Goal: Check status: Check status

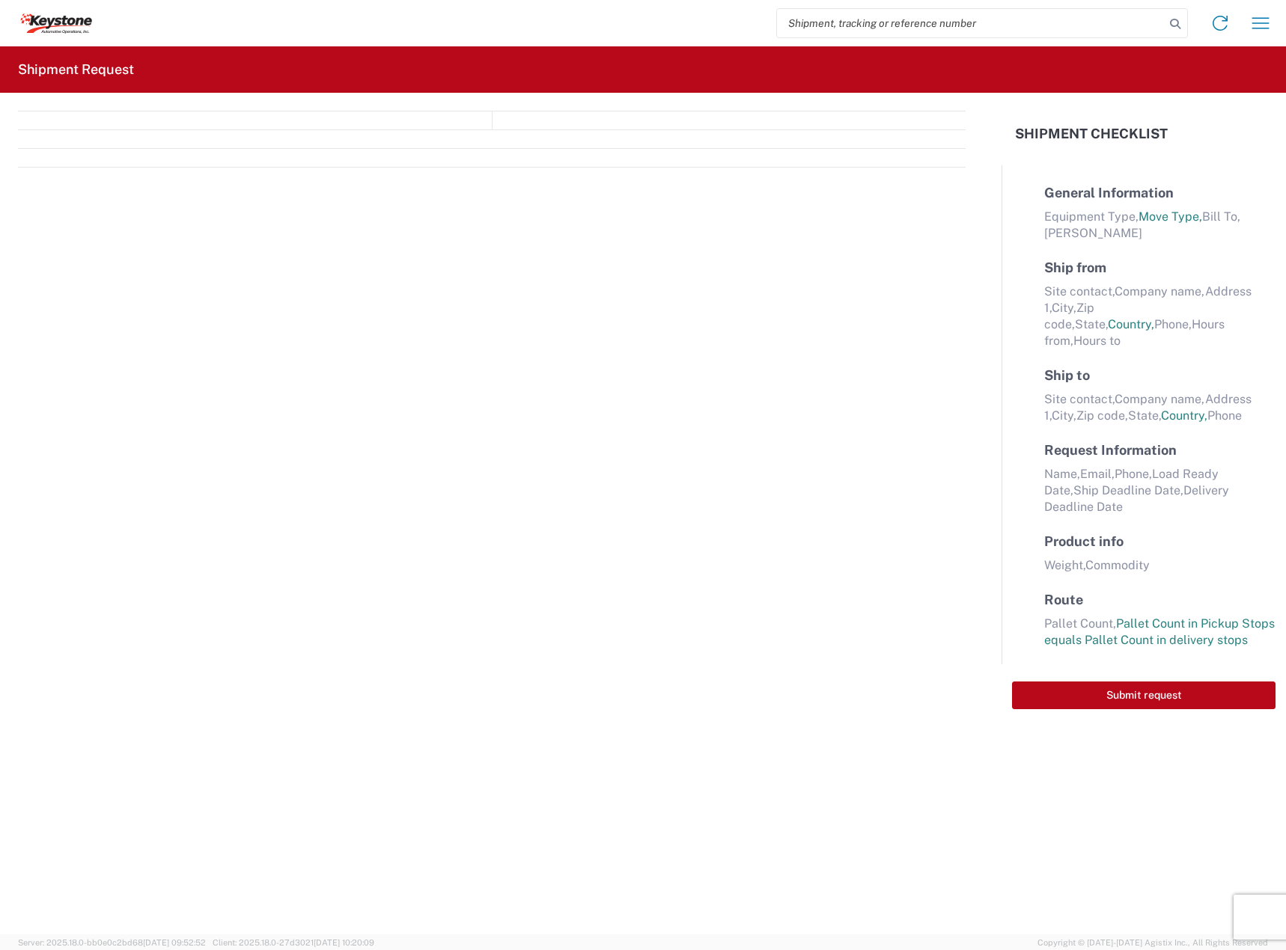
select select "FULL"
select select "LBS"
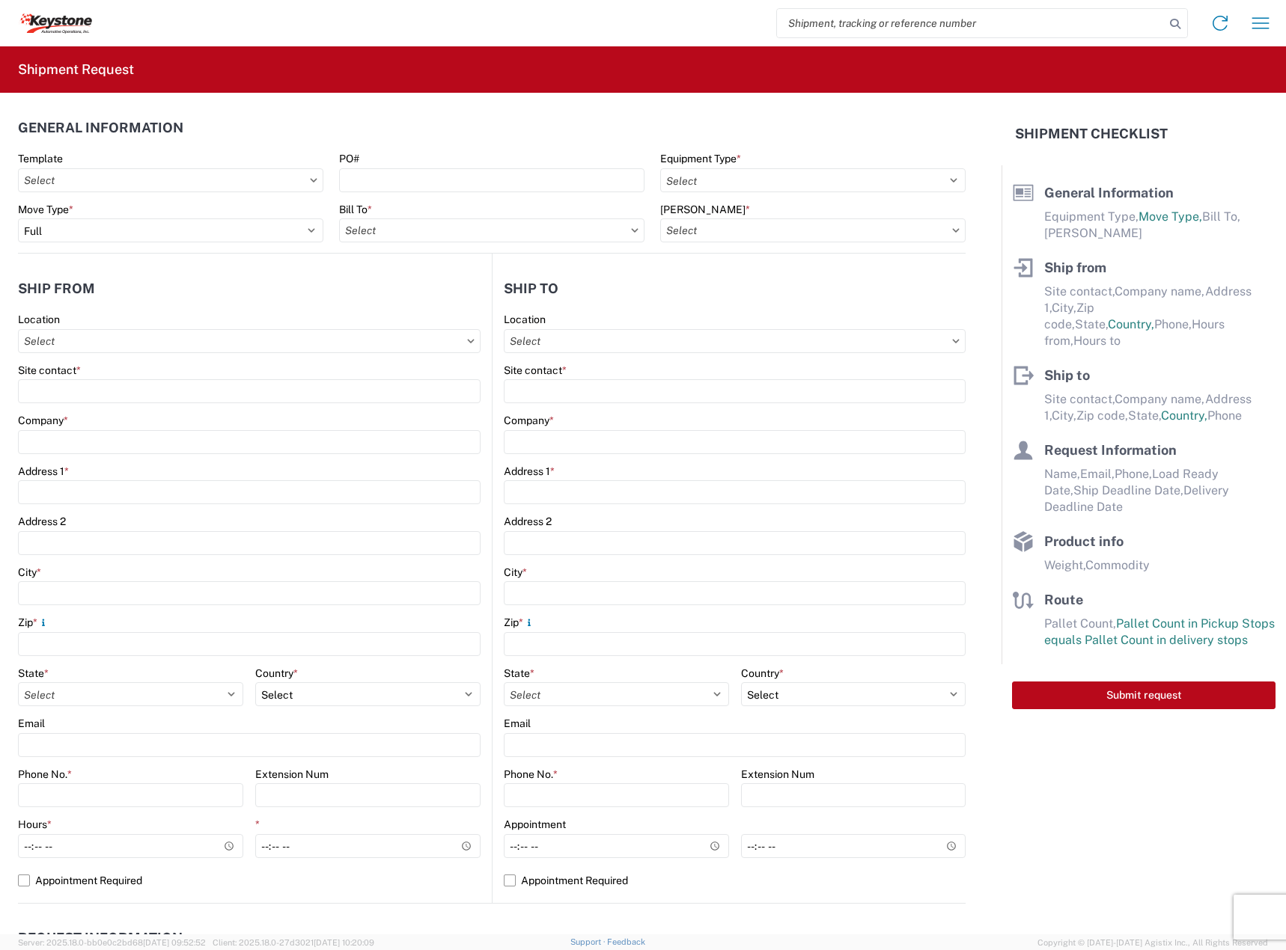
click at [1026, 22] on input "search" at bounding box center [971, 23] width 388 height 28
paste input "56714024"
type input "56714024"
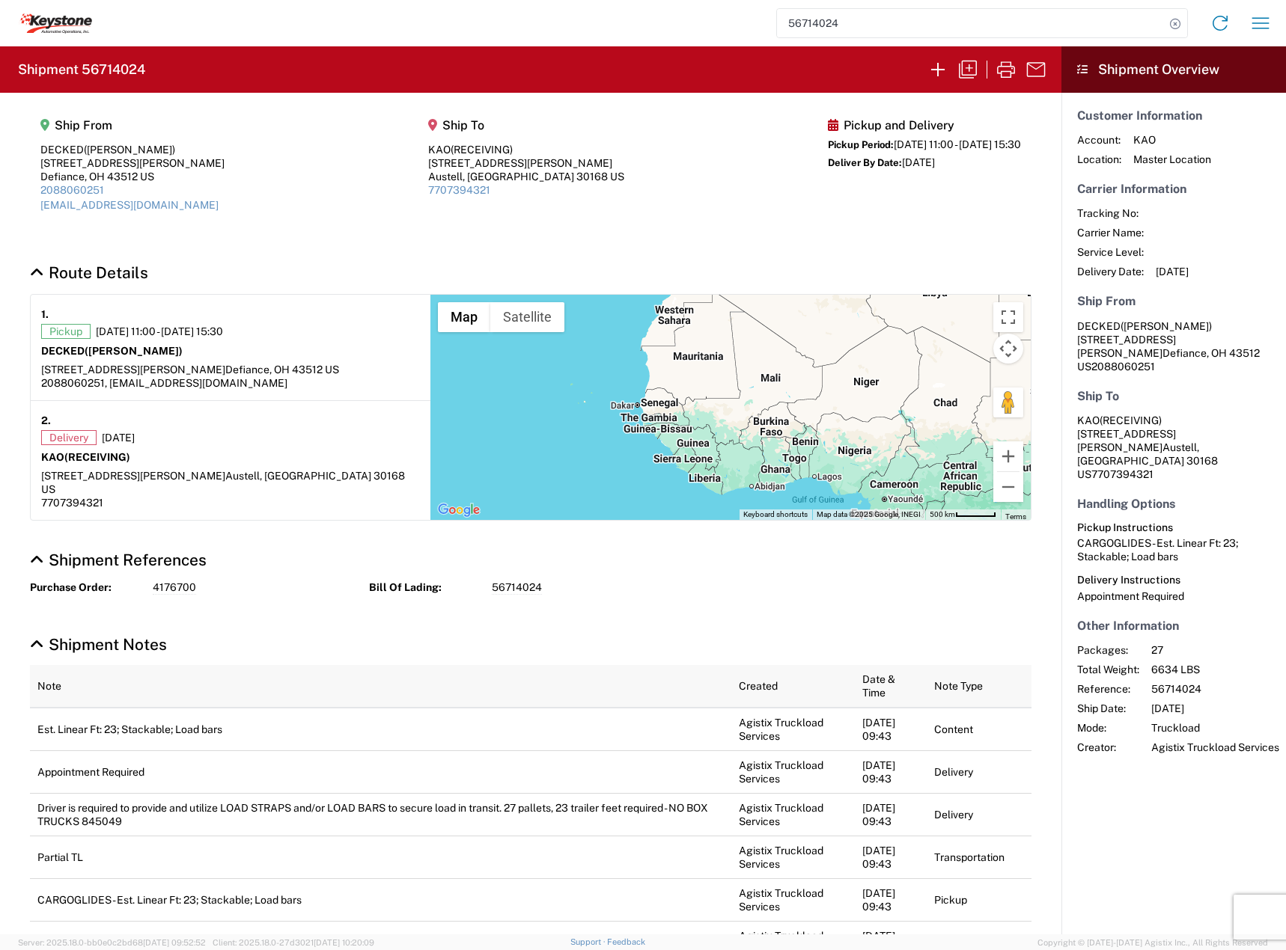
drag, startPoint x: 735, startPoint y: 415, endPoint x: 974, endPoint y: 512, distance: 258.5
click at [943, 504] on div "Map Terrain Satellite Labels Keyboard shortcuts Map Data Map data ©2025 Google,…" at bounding box center [730, 407] width 600 height 225
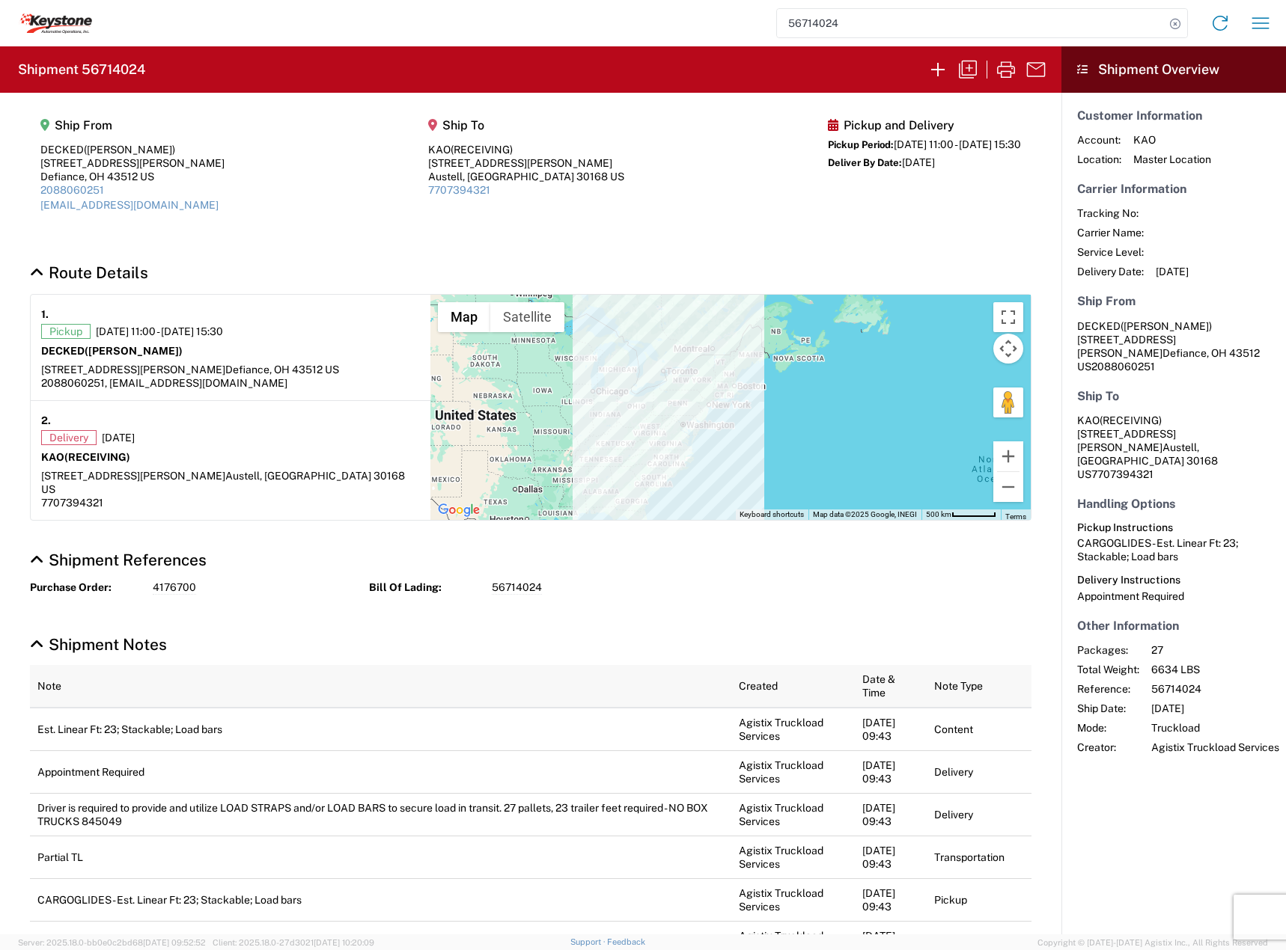
drag, startPoint x: 796, startPoint y: 435, endPoint x: 885, endPoint y: 491, distance: 105.3
click at [885, 491] on div at bounding box center [730, 407] width 600 height 225
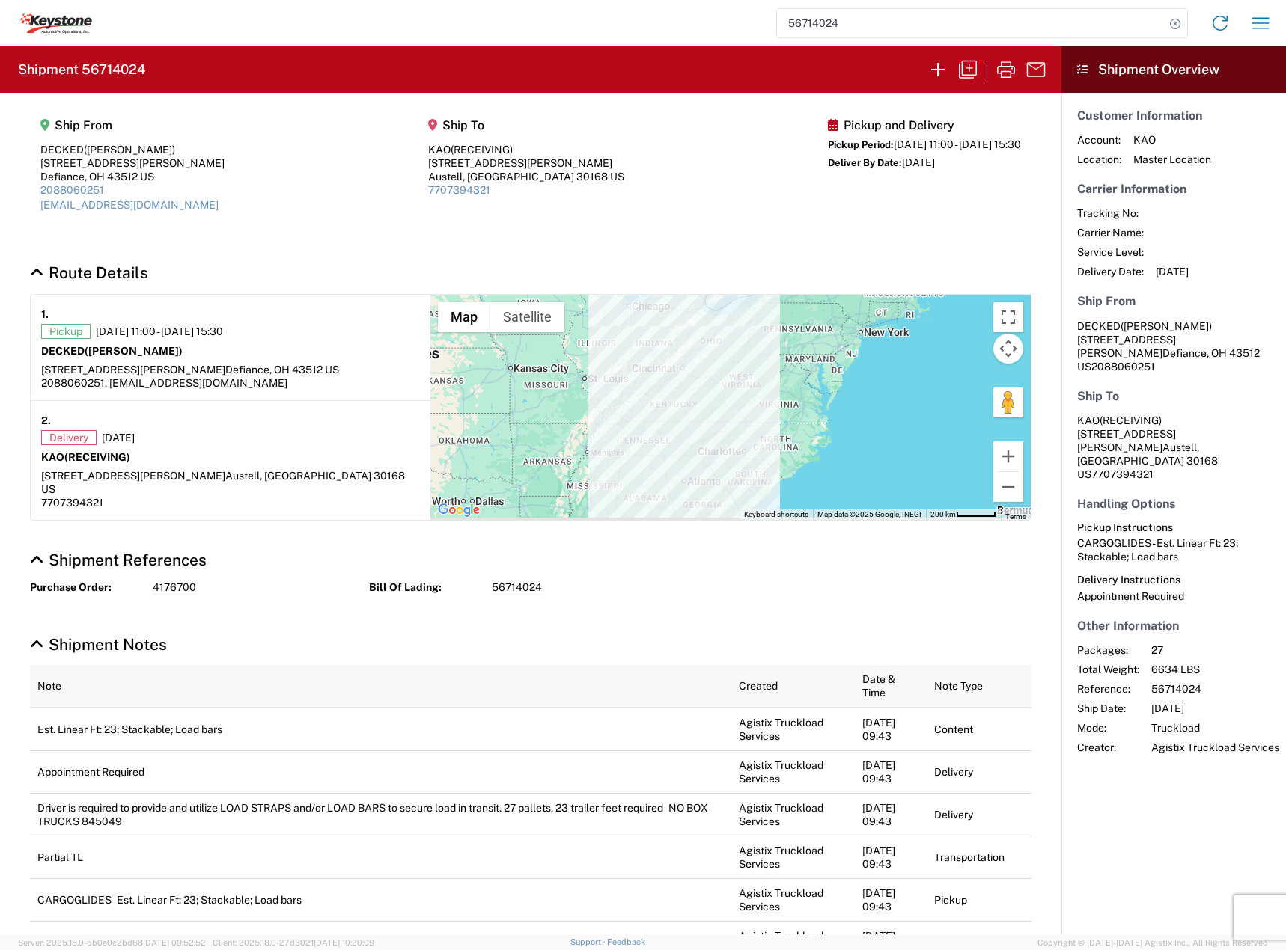
drag, startPoint x: 712, startPoint y: 415, endPoint x: 748, endPoint y: 353, distance: 71.1
click at [748, 353] on div at bounding box center [730, 407] width 600 height 225
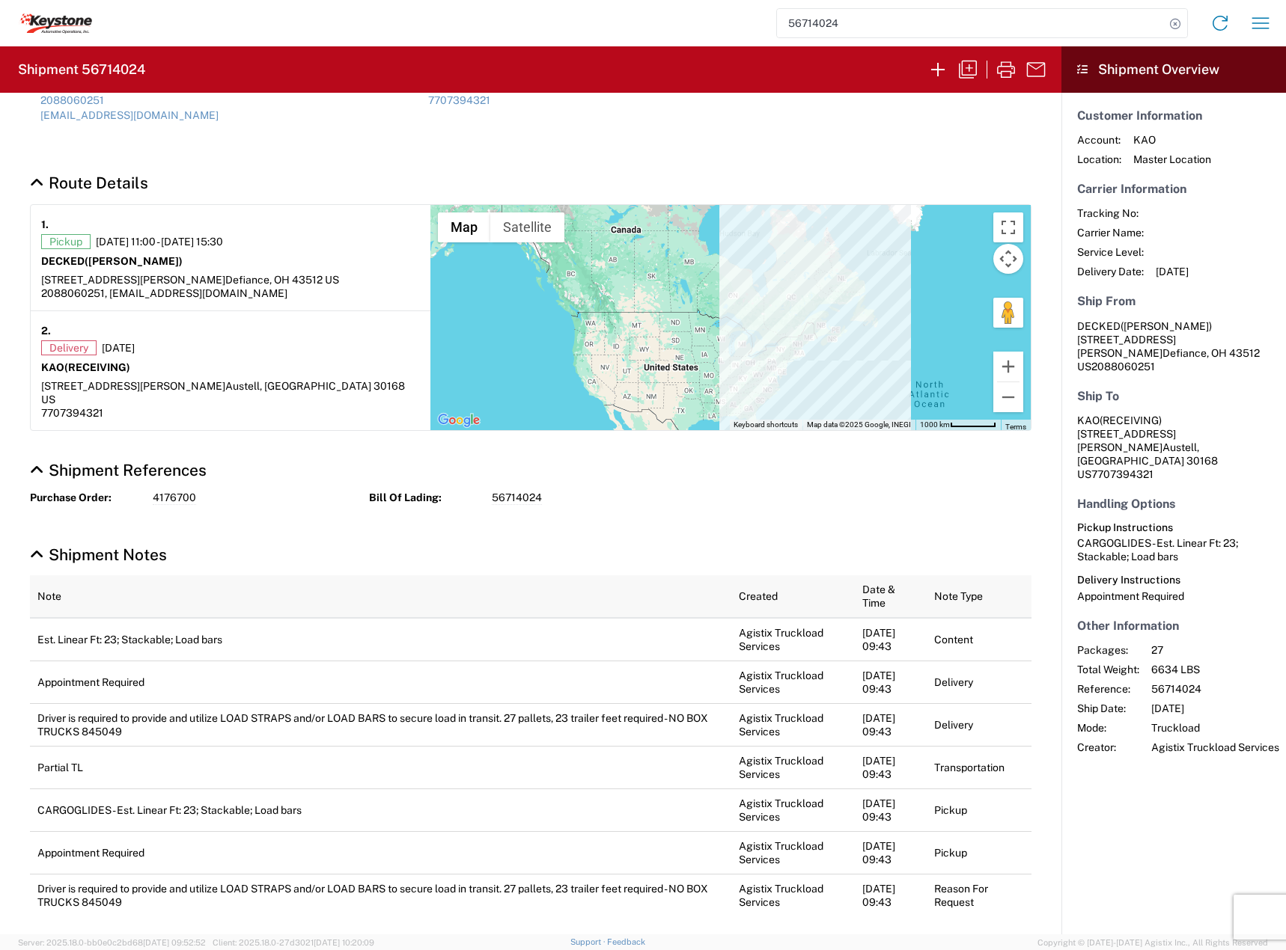
scroll to position [220, 0]
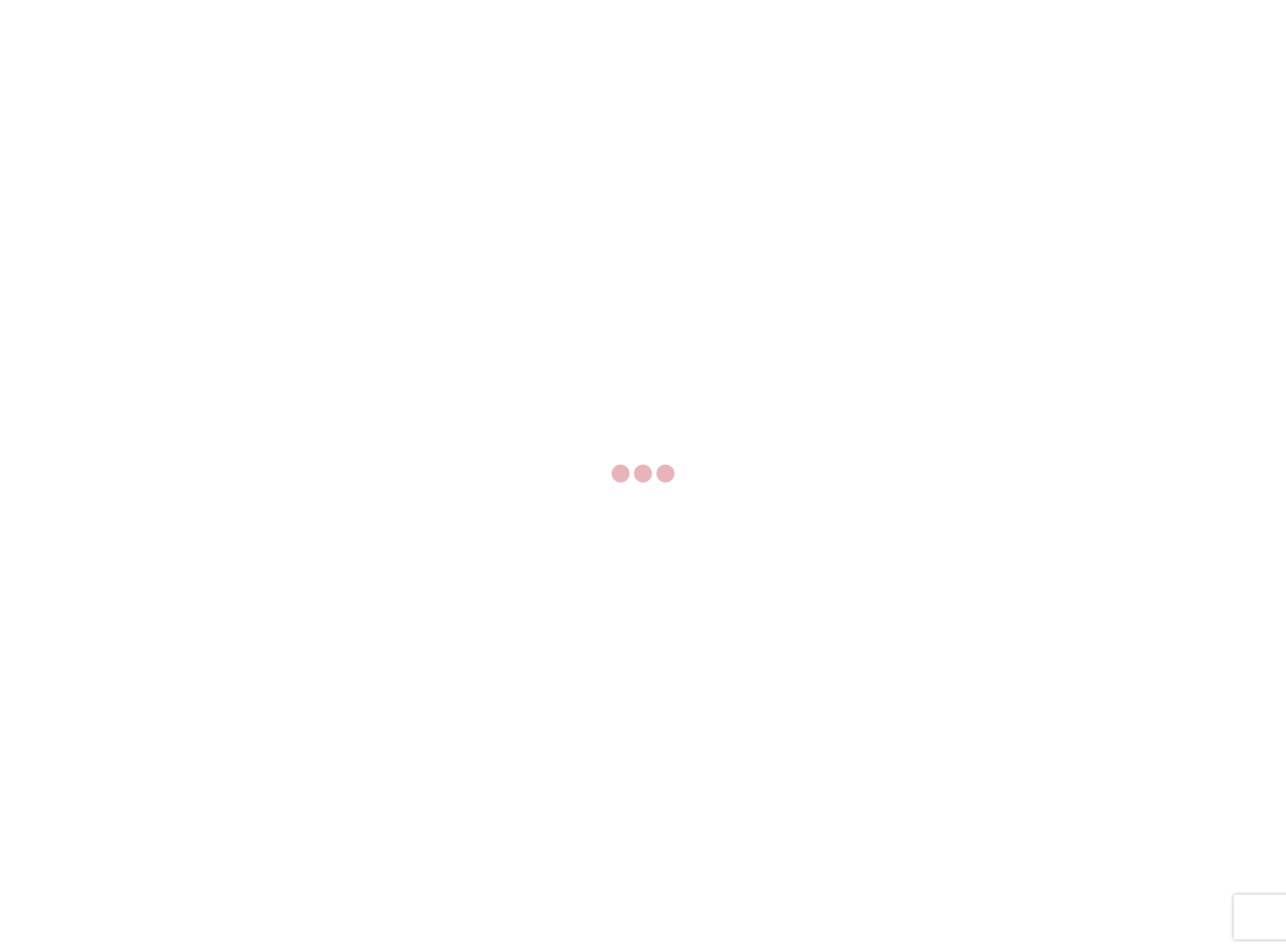
select select "FULL"
select select "LBS"
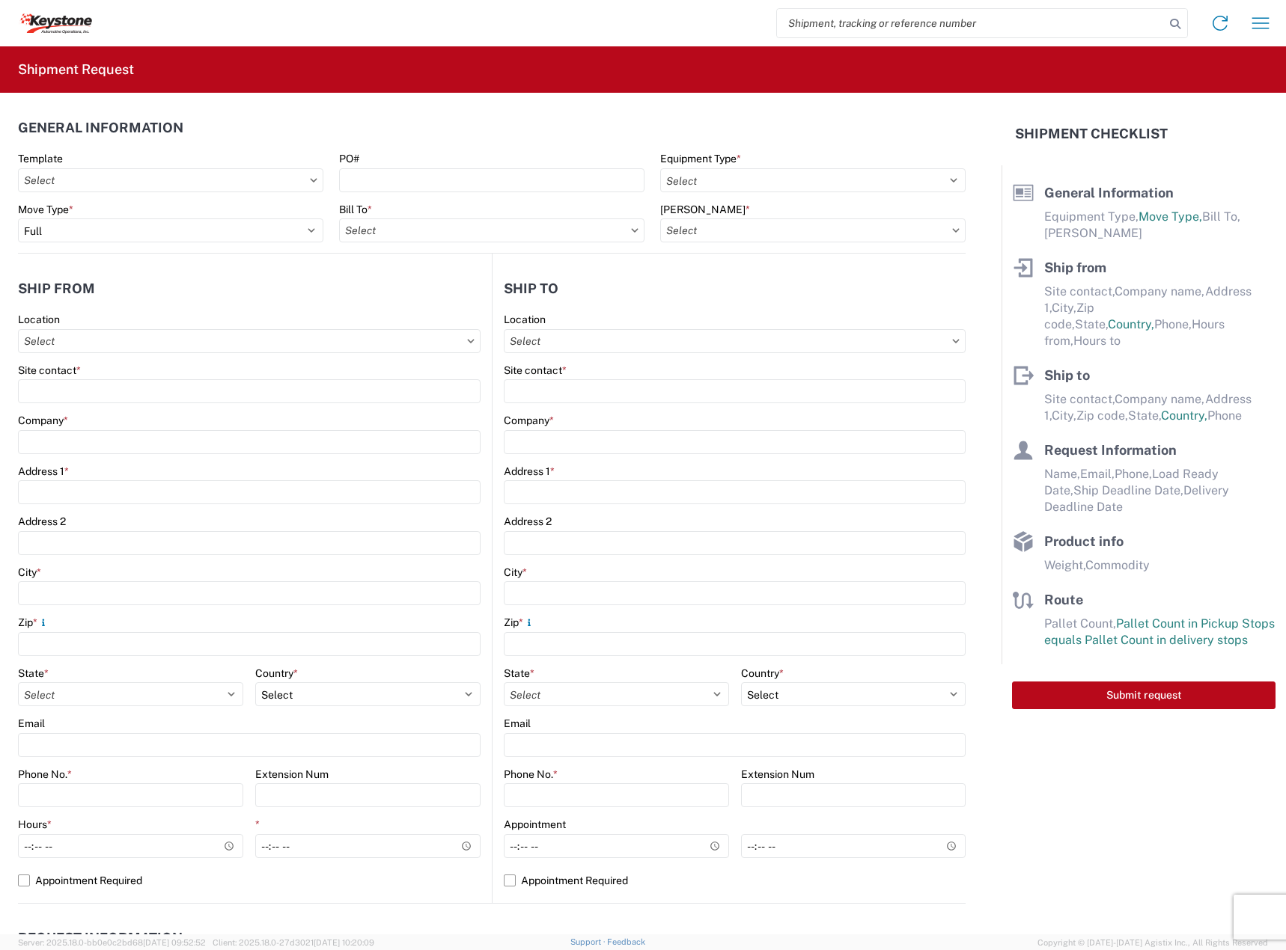
click at [911, 25] on input "search" at bounding box center [971, 23] width 388 height 28
paste input "56714123"
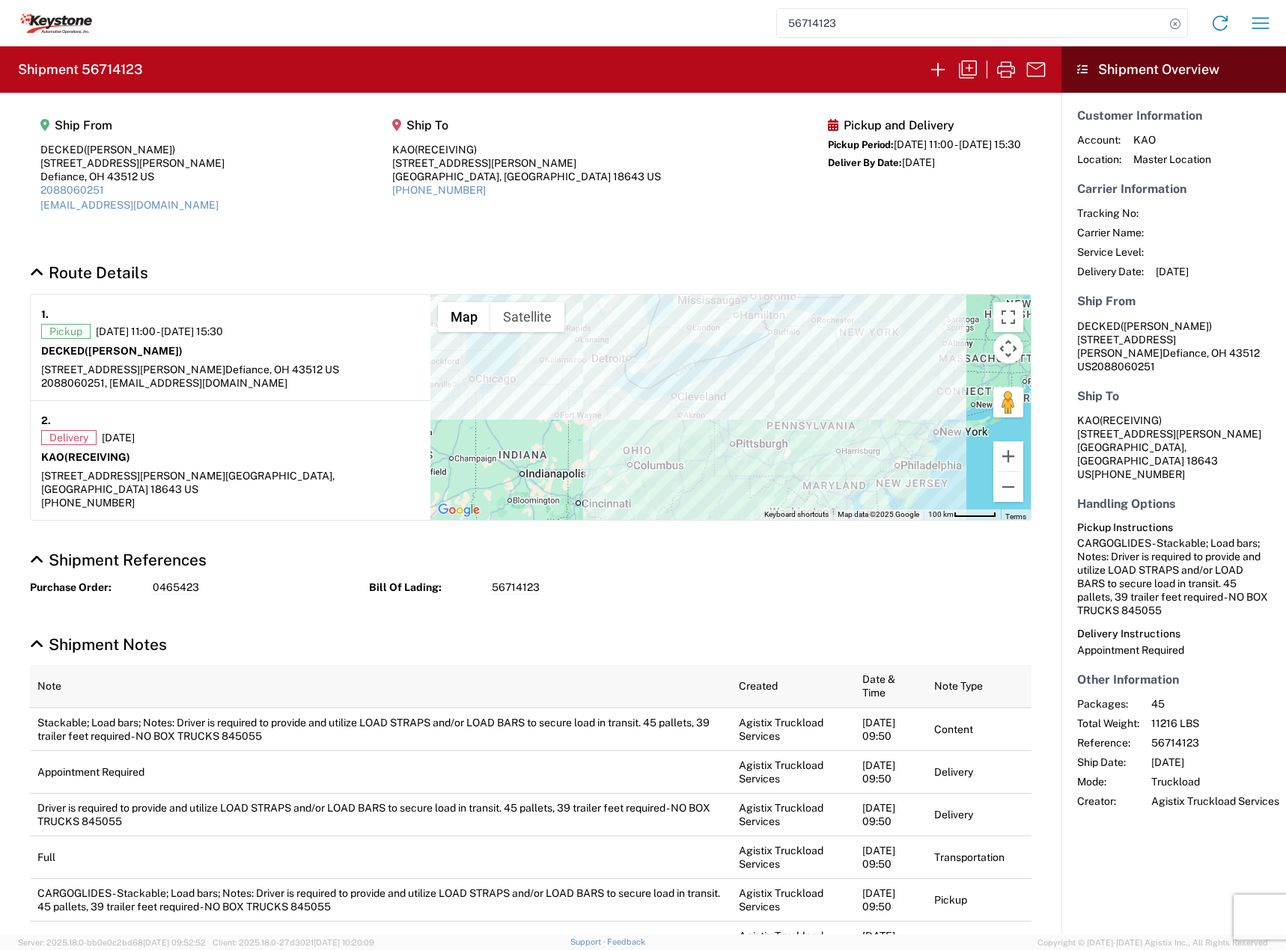
click at [867, 30] on input "56714123" at bounding box center [971, 23] width 388 height 28
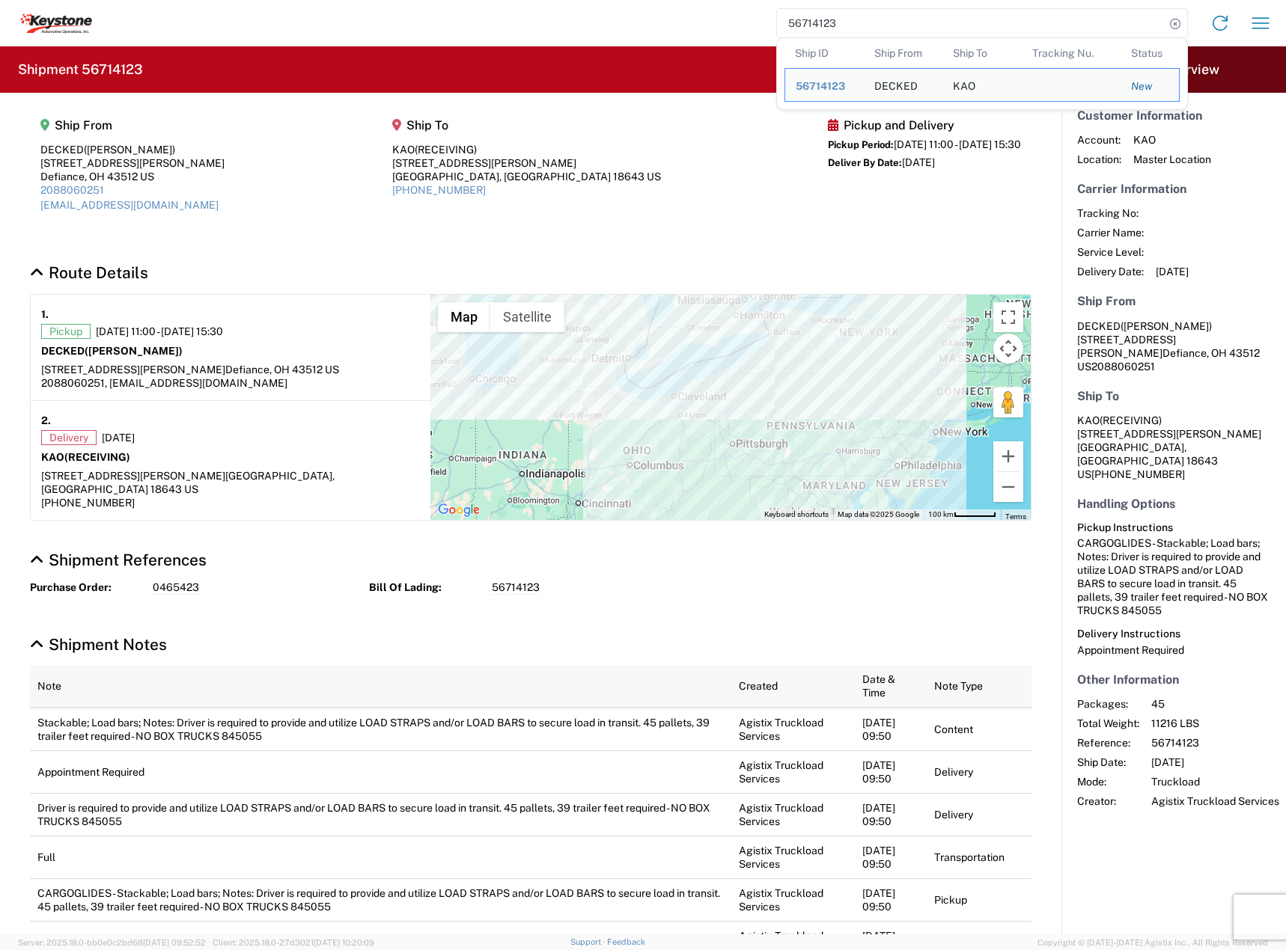
paste input "78"
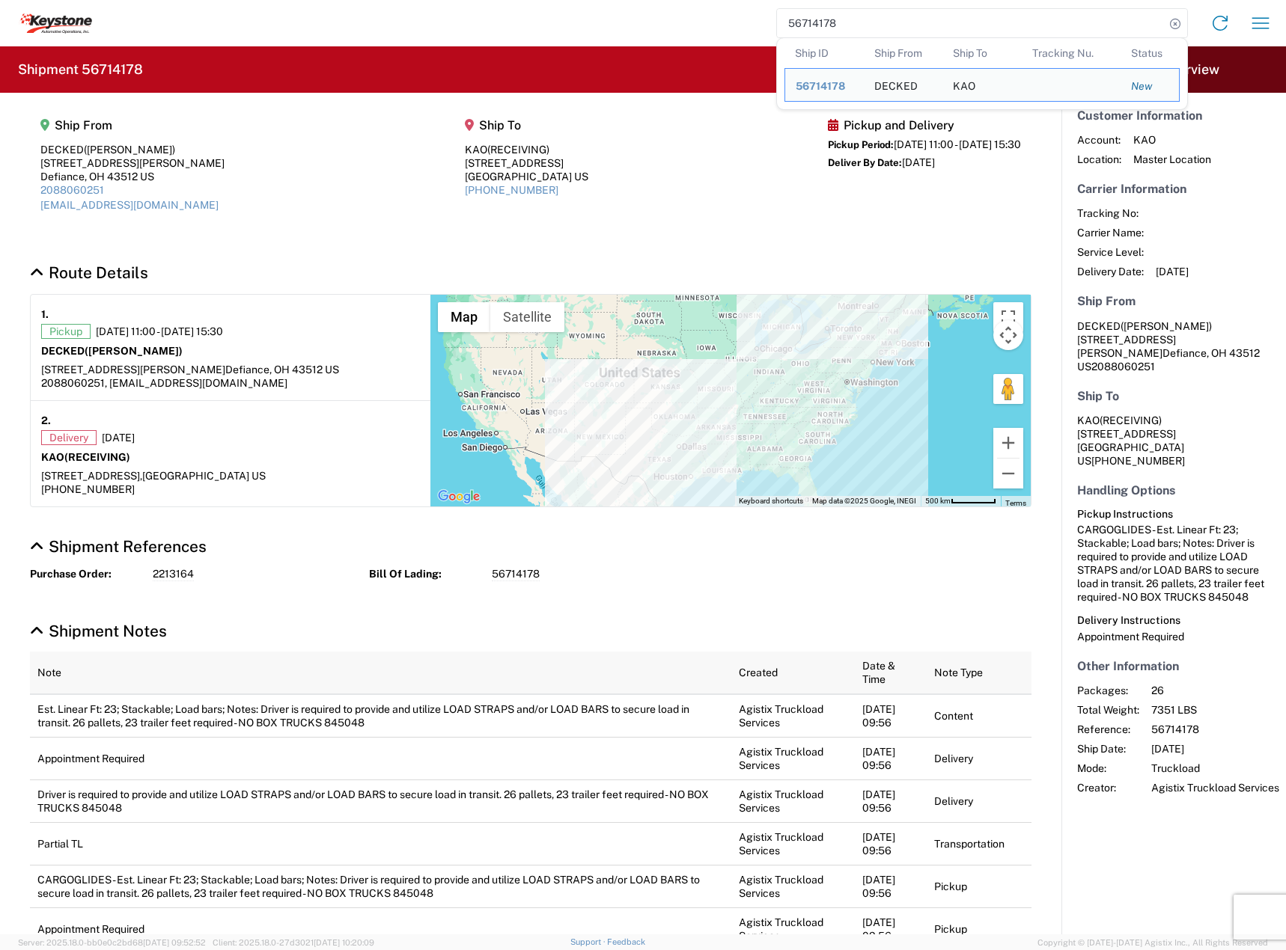
click at [846, 25] on input "56714178" at bounding box center [971, 23] width 388 height 28
paste input "44722"
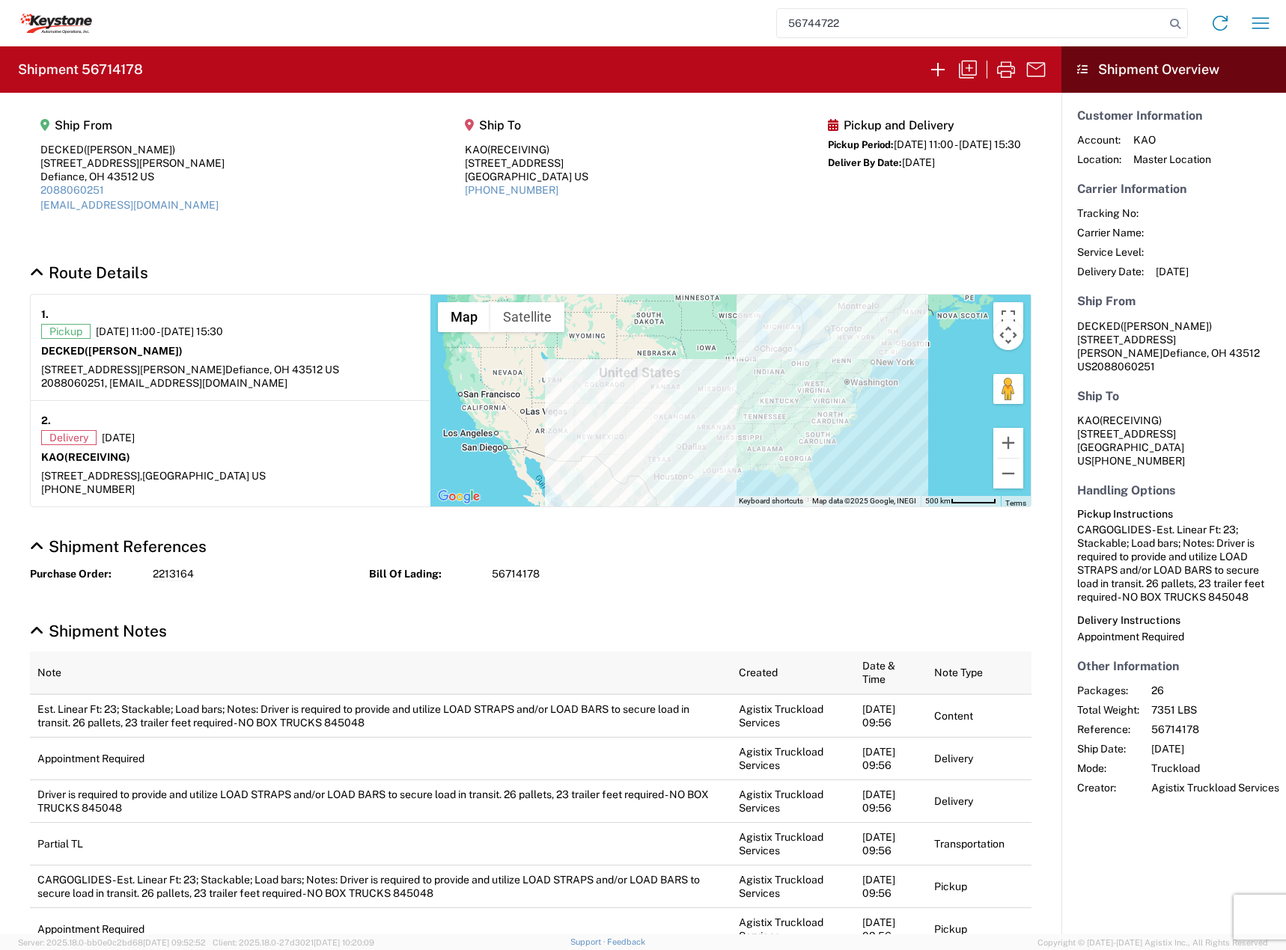
type input "56744722"
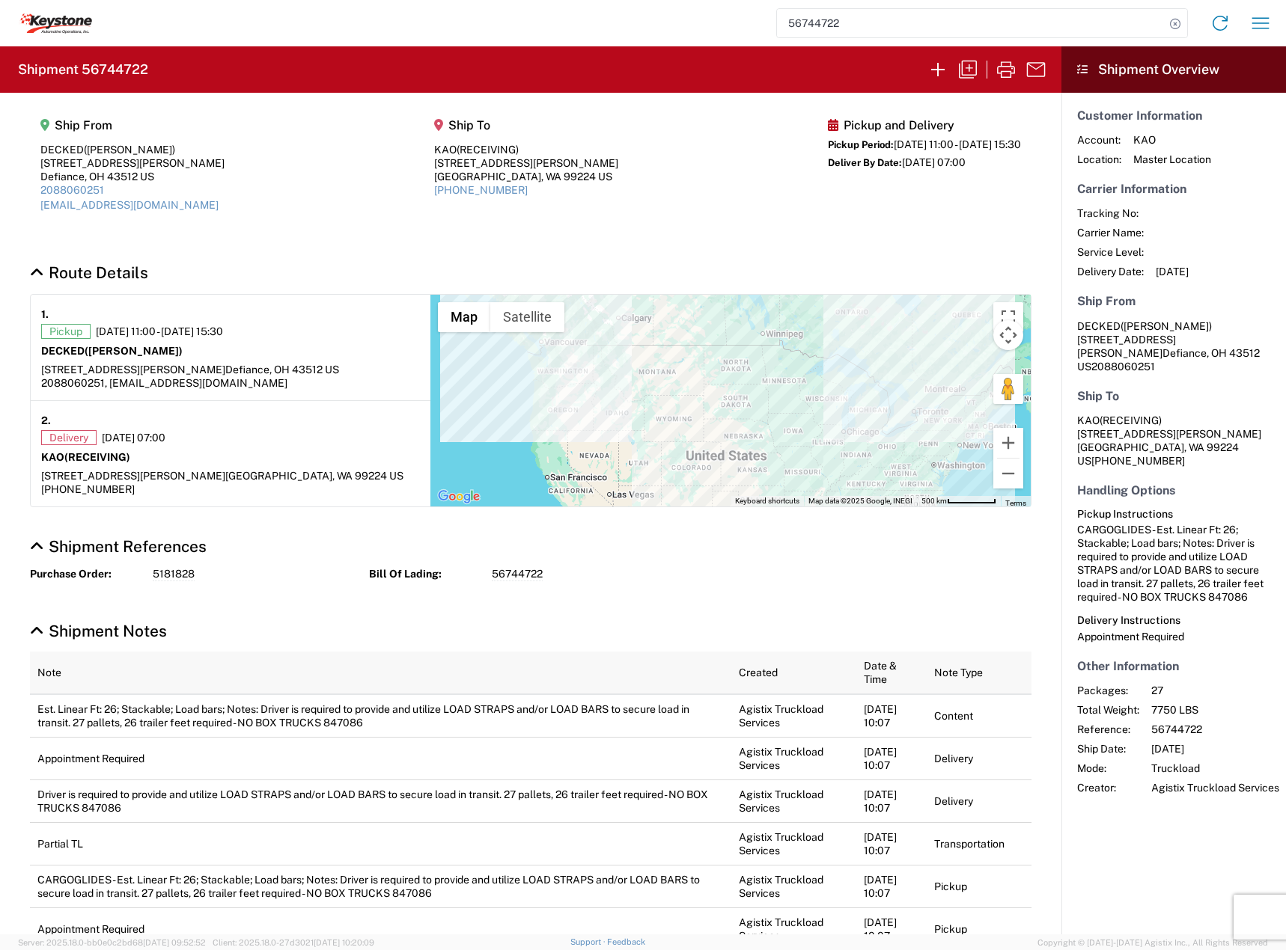
click at [870, 30] on input "56744722" at bounding box center [971, 23] width 388 height 28
